Goal: Navigation & Orientation: Find specific page/section

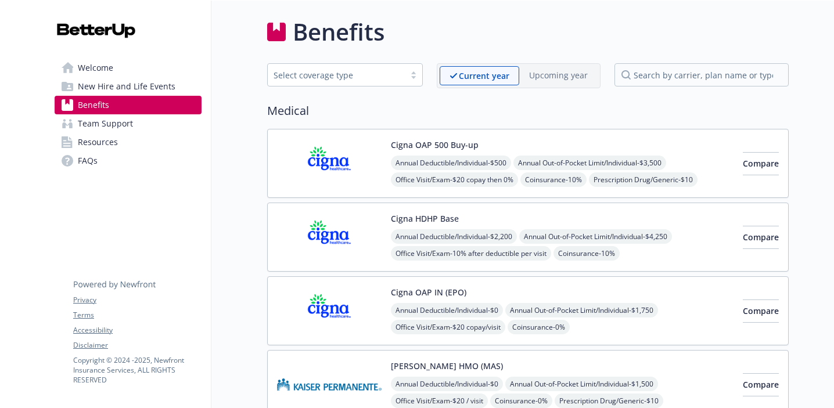
scroll to position [2202, 0]
